Goal: Task Accomplishment & Management: Use online tool/utility

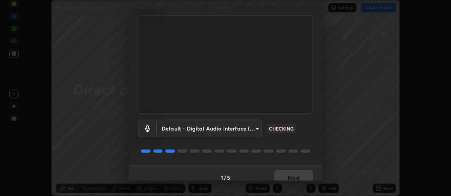
scroll to position [58, 0]
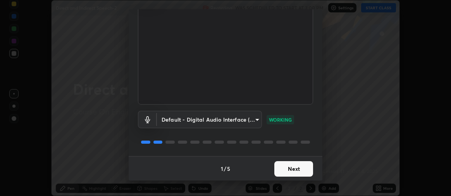
click at [289, 169] on button "Next" at bounding box center [294, 169] width 39 height 16
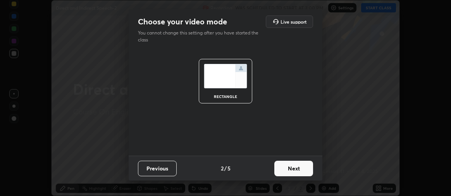
scroll to position [0, 0]
click at [305, 173] on button "Next" at bounding box center [294, 169] width 39 height 16
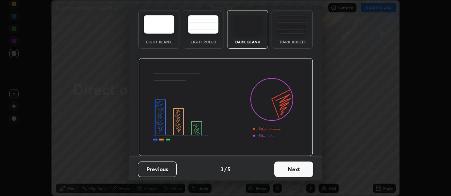
scroll to position [36, 0]
click at [291, 166] on button "Next" at bounding box center [294, 169] width 39 height 16
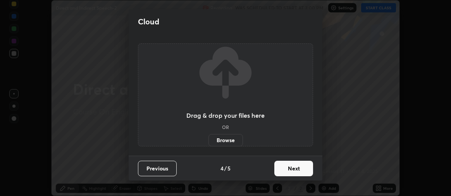
scroll to position [0, 0]
click at [230, 140] on label "Browse" at bounding box center [226, 140] width 35 height 12
click at [209, 140] on input "Browse" at bounding box center [209, 140] width 0 height 12
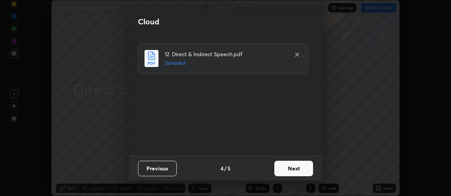
click at [278, 167] on button "Next" at bounding box center [294, 169] width 39 height 16
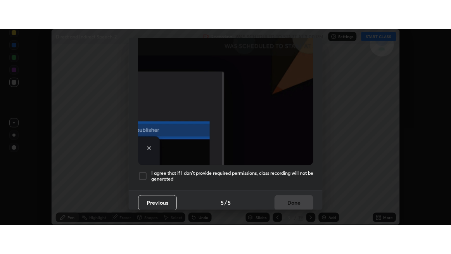
scroll to position [216, 0]
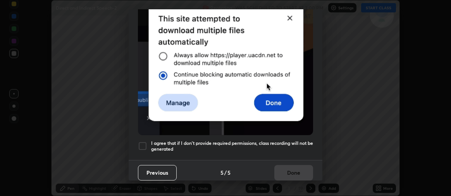
click at [143, 143] on div at bounding box center [142, 146] width 9 height 9
click at [284, 166] on button "Done" at bounding box center [294, 173] width 39 height 16
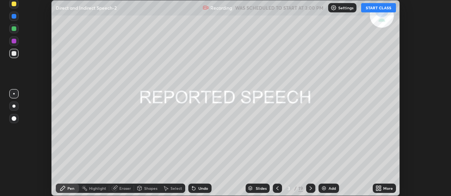
click at [380, 7] on button "START CLASS" at bounding box center [378, 7] width 35 height 9
click at [385, 188] on div "More" at bounding box center [389, 189] width 10 height 4
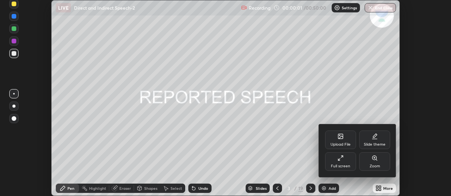
click at [347, 161] on div "Full screen" at bounding box center [340, 161] width 31 height 19
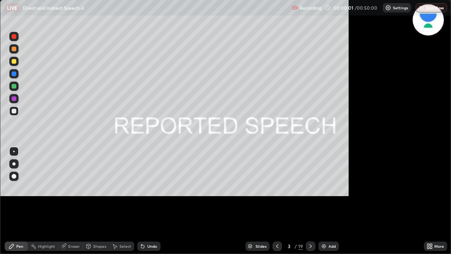
scroll to position [254, 451]
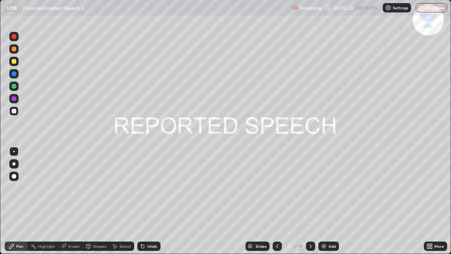
click at [309, 196] on icon at bounding box center [310, 246] width 2 height 4
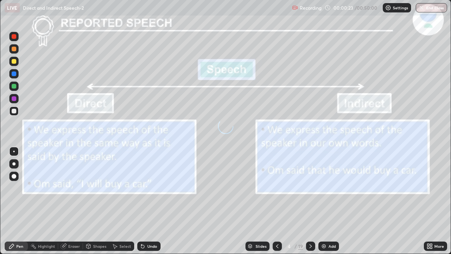
click at [309, 196] on icon at bounding box center [311, 246] width 6 height 6
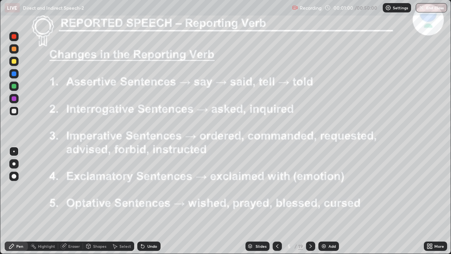
click at [310, 196] on icon at bounding box center [311, 246] width 6 height 6
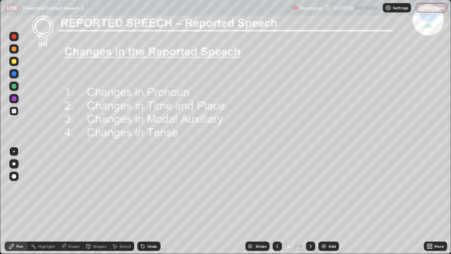
click at [308, 196] on icon at bounding box center [311, 246] width 6 height 6
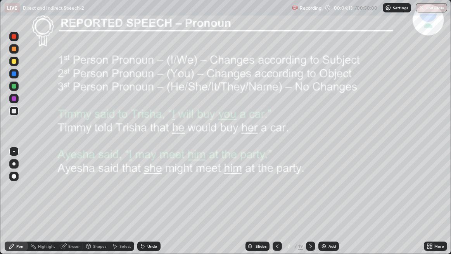
click at [14, 74] on div at bounding box center [14, 73] width 5 height 5
click at [0, 157] on div "Setting up your live class" at bounding box center [225, 127] width 451 height 254
click at [68, 196] on div "Eraser" at bounding box center [74, 246] width 12 height 4
click at [67, 196] on div "Eraser" at bounding box center [70, 245] width 25 height 9
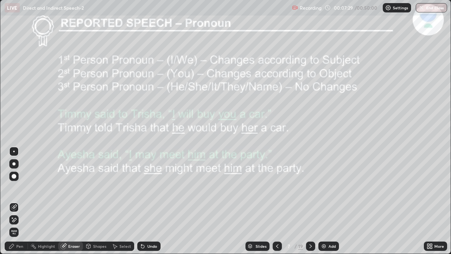
click at [13, 196] on span "Erase all" at bounding box center [14, 232] width 9 height 5
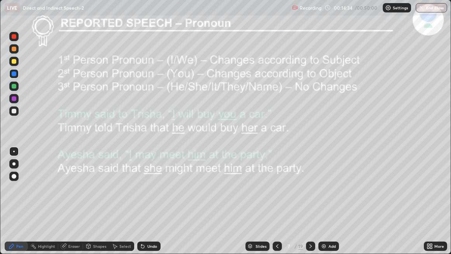
click at [309, 196] on icon at bounding box center [311, 246] width 6 height 6
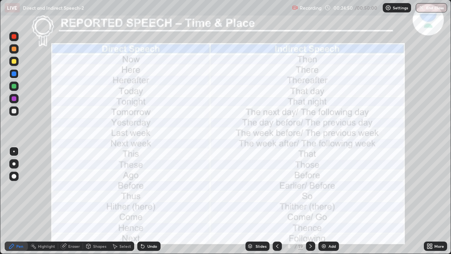
click at [309, 196] on icon at bounding box center [311, 246] width 6 height 6
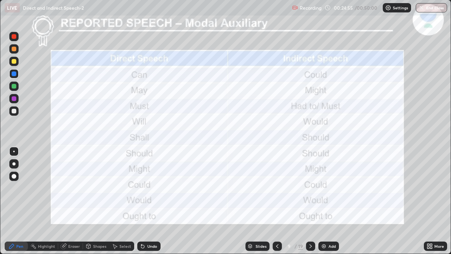
click at [277, 196] on icon at bounding box center [277, 246] width 6 height 6
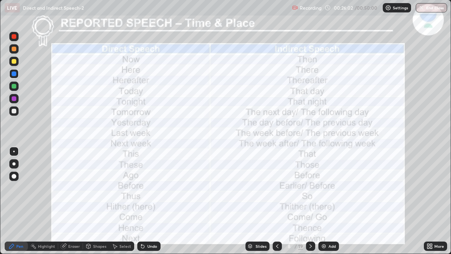
click at [309, 196] on div at bounding box center [310, 245] width 9 height 9
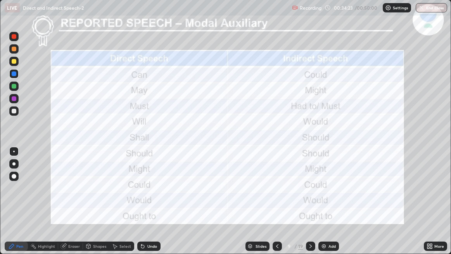
click at [258, 196] on div "Slides" at bounding box center [257, 245] width 24 height 9
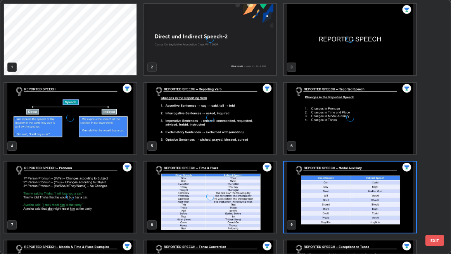
scroll to position [251, 446]
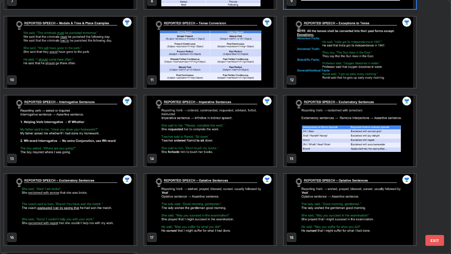
click at [357, 159] on div "7 8 9 10 11 12 13 14 15 16 17 18 19" at bounding box center [218, 126] width 437 height 253
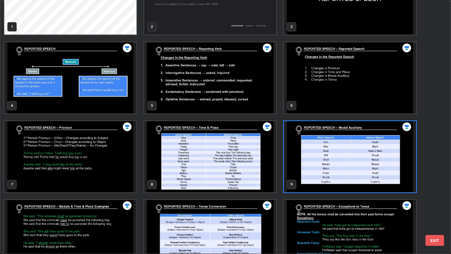
scroll to position [0, 0]
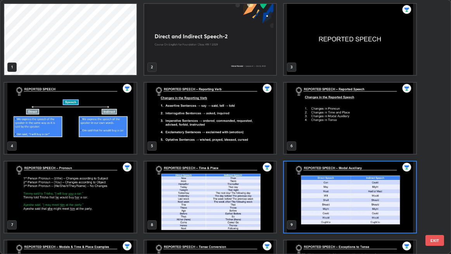
click at [361, 143] on img "grid" at bounding box center [350, 118] width 132 height 71
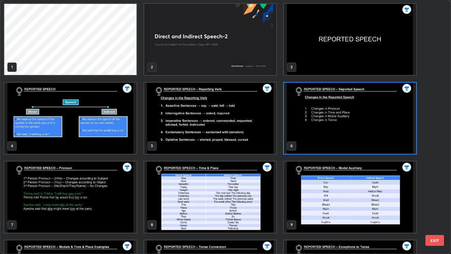
click at [356, 193] on img "grid" at bounding box center [350, 196] width 132 height 71
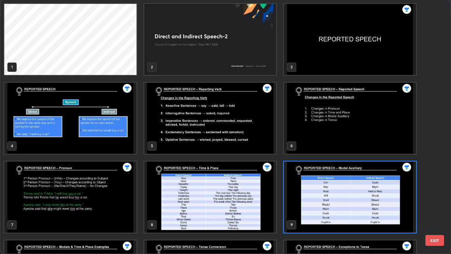
click at [351, 196] on img "grid" at bounding box center [350, 196] width 132 height 71
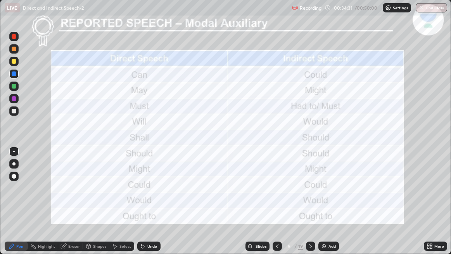
click at [351, 196] on img "grid" at bounding box center [350, 196] width 132 height 71
click at [331, 196] on div "Add" at bounding box center [331, 246] width 7 height 4
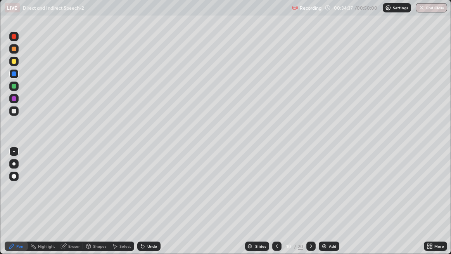
click at [14, 76] on div at bounding box center [13, 73] width 9 height 9
click at [14, 75] on div at bounding box center [14, 73] width 5 height 5
click at [68, 196] on div "Eraser" at bounding box center [74, 246] width 12 height 4
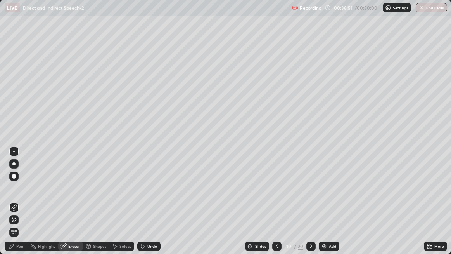
click at [20, 196] on div "Pen" at bounding box center [19, 246] width 7 height 4
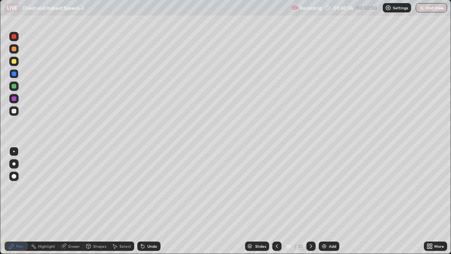
click at [260, 196] on div "Slides" at bounding box center [260, 246] width 11 height 4
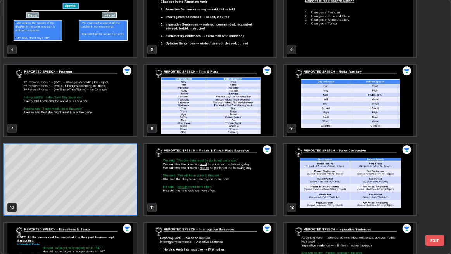
scroll to position [96, 0]
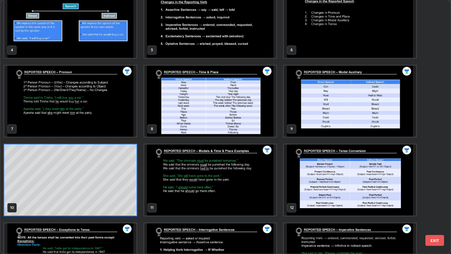
click at [118, 110] on img "grid" at bounding box center [70, 101] width 132 height 71
click at [113, 111] on img "grid" at bounding box center [70, 101] width 132 height 71
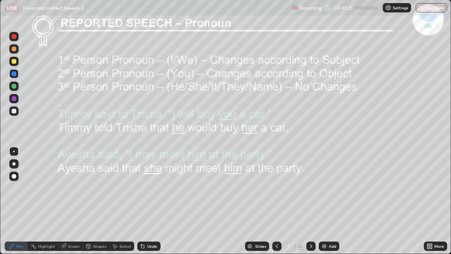
click at [262, 196] on div "Slides" at bounding box center [260, 246] width 11 height 4
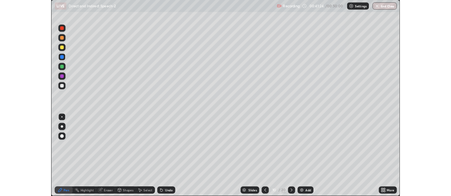
scroll to position [0, 0]
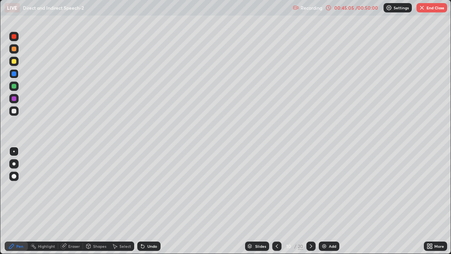
click at [429, 5] on button "End Class" at bounding box center [432, 7] width 31 height 9
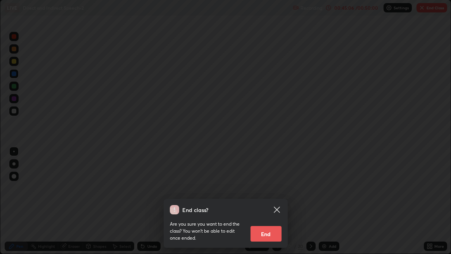
click at [275, 196] on button "End" at bounding box center [266, 234] width 31 height 16
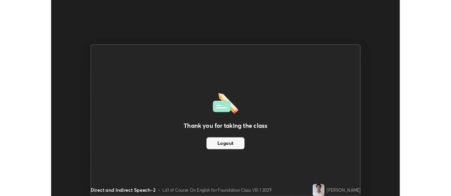
scroll to position [196, 451]
